Goal: Check status: Check status

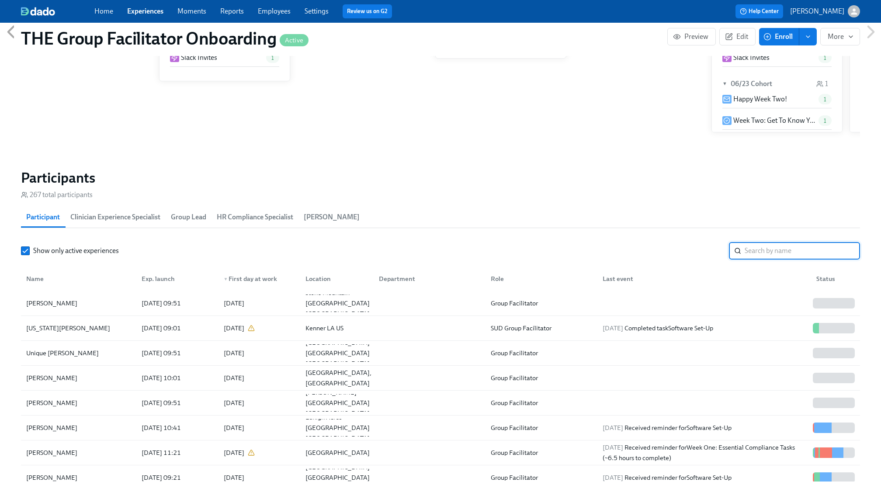
scroll to position [0, 12129]
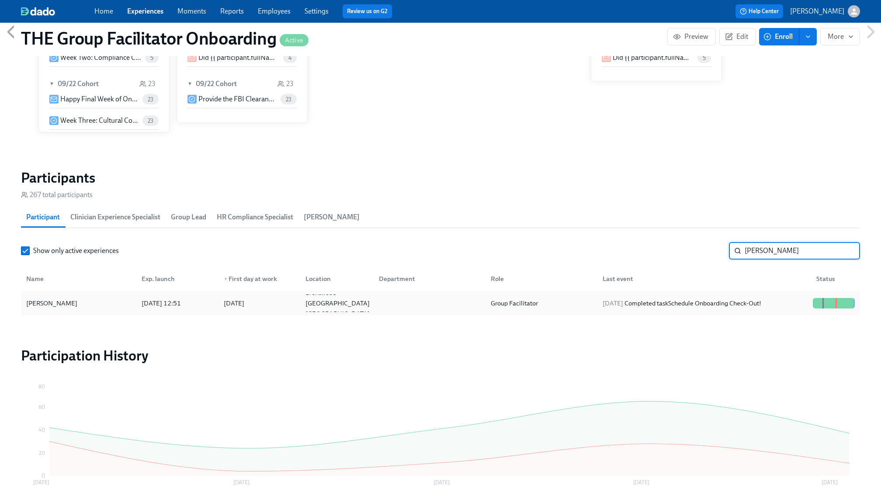
type input "[PERSON_NAME]"
click at [762, 304] on div "[DATE] Completed task Schedule Onboarding Check-Out!" at bounding box center [682, 303] width 166 height 10
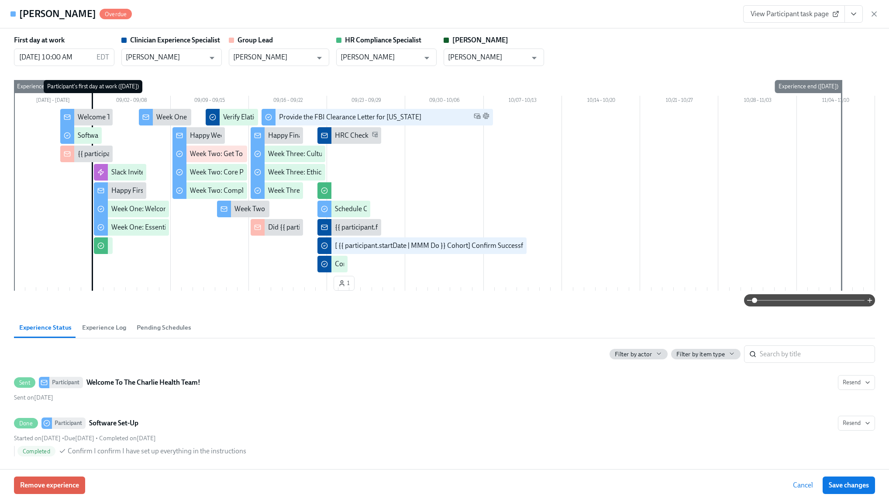
click at [851, 15] on icon "View task page" at bounding box center [854, 14] width 9 height 9
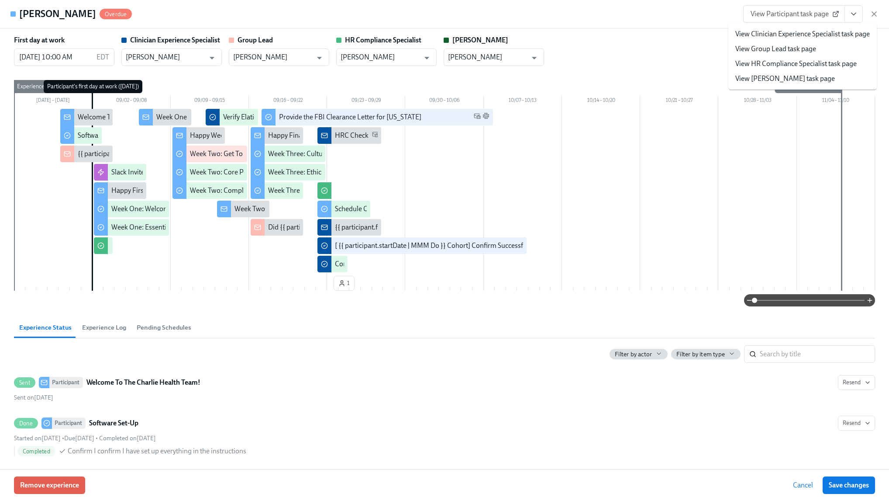
click at [836, 29] on link "View Clinician Experience Specialist task page" at bounding box center [803, 34] width 135 height 10
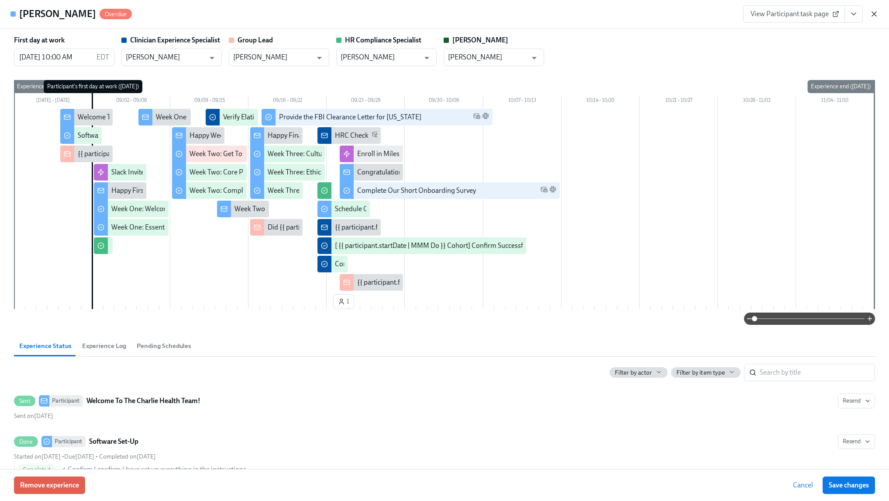
click at [873, 17] on icon "button" at bounding box center [874, 14] width 9 height 9
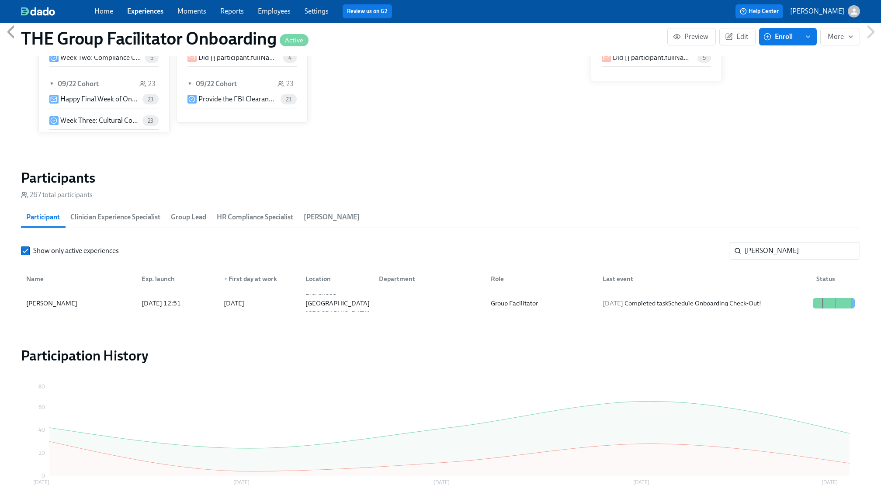
scroll to position [0, 12120]
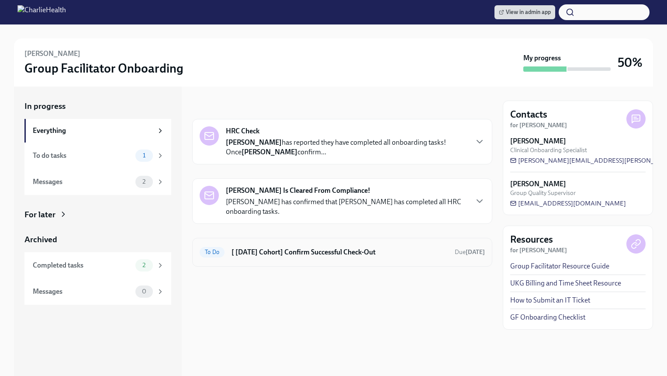
click at [287, 263] on div "To Do [ [DATE] Cohort] Confirm Successful Check-Out Due [DATE]" at bounding box center [342, 252] width 300 height 29
click at [292, 256] on div "To Do [ [DATE] Cohort] Confirm Successful Check-Out Due [DATE]" at bounding box center [342, 252] width 285 height 14
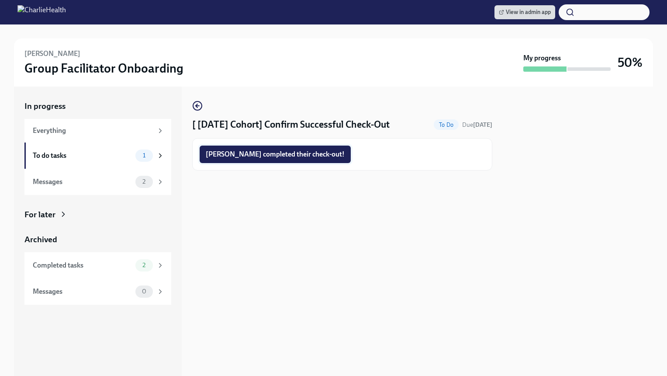
click at [255, 148] on button "Kelly completed their check-out!" at bounding box center [275, 153] width 151 height 17
